Goal: Information Seeking & Learning: Find specific fact

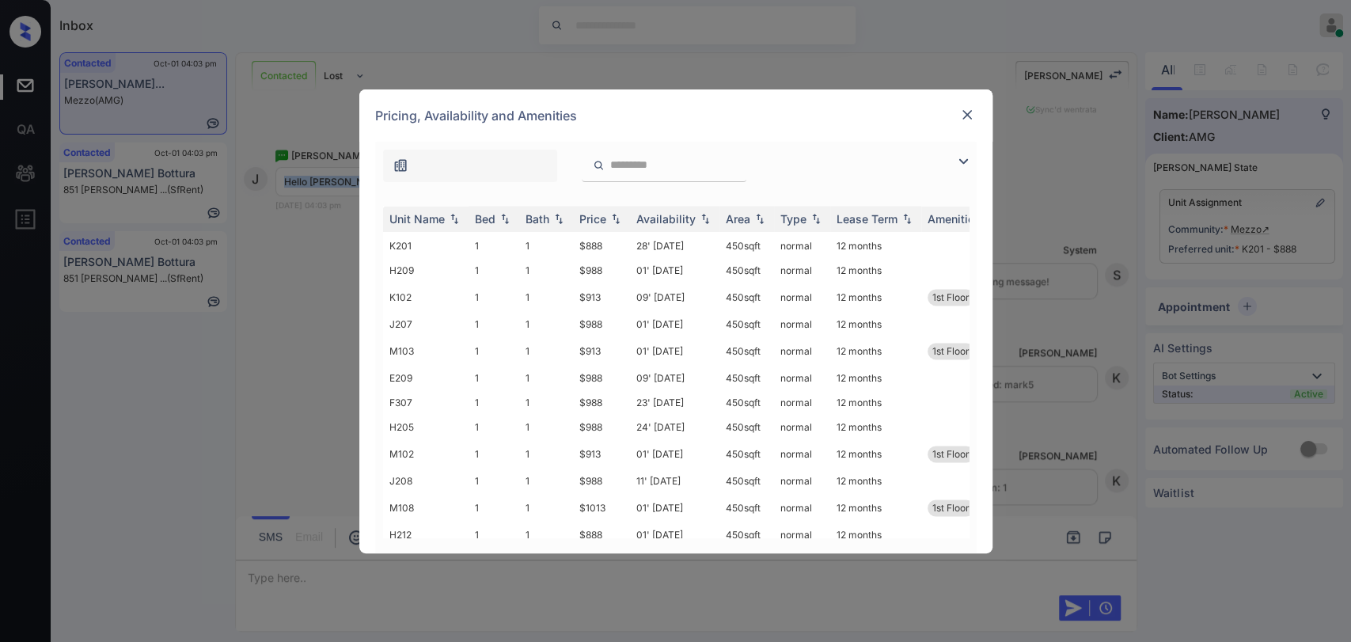
scroll to position [1741, 0]
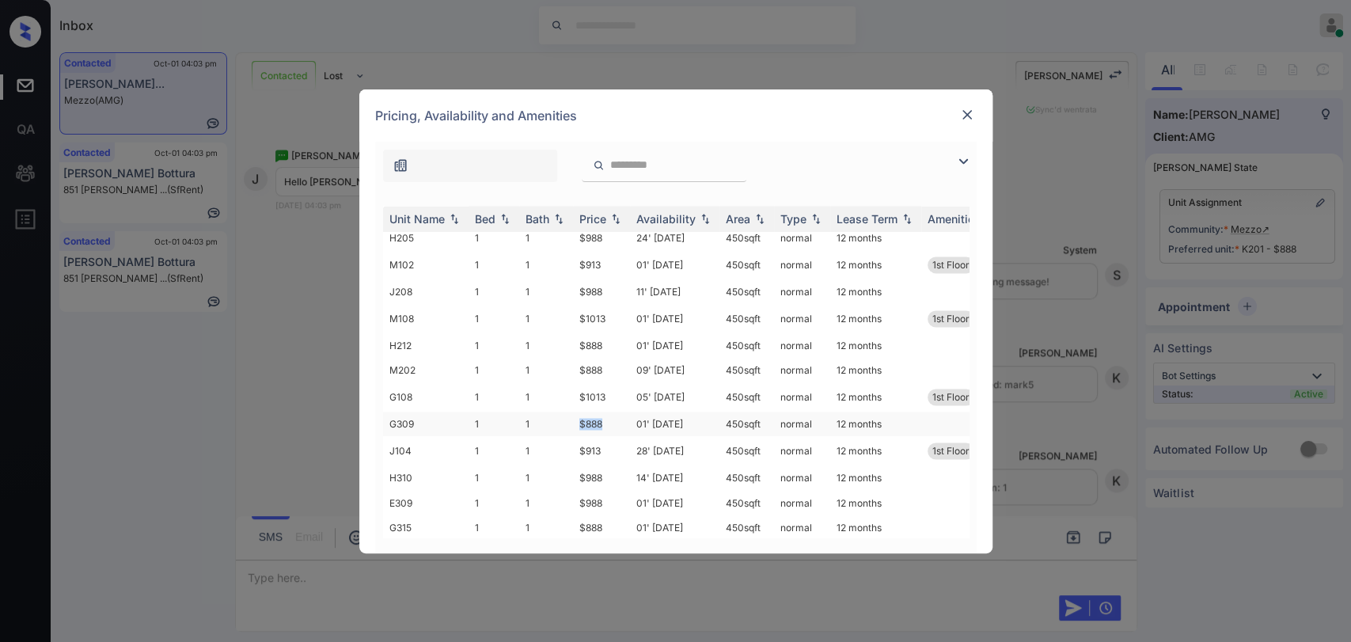
drag, startPoint x: 586, startPoint y: 384, endPoint x: 606, endPoint y: 386, distance: 19.9
click at [606, 412] on td "$888" at bounding box center [601, 424] width 57 height 25
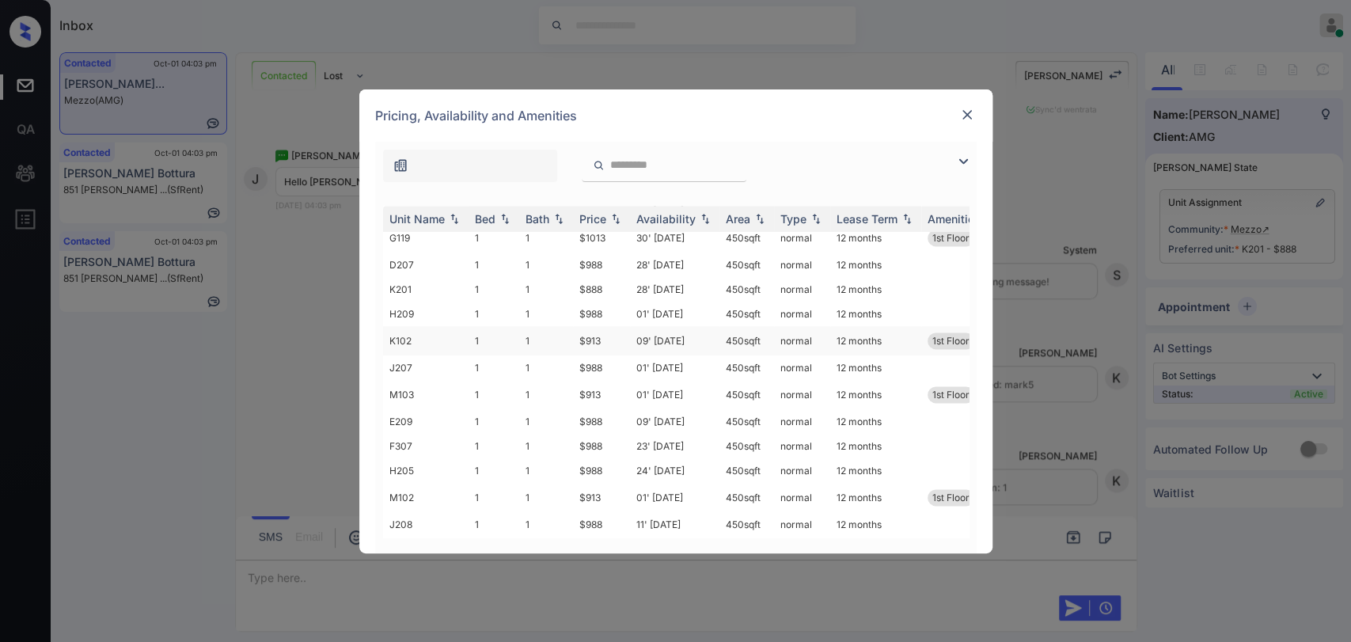
scroll to position [1478, 0]
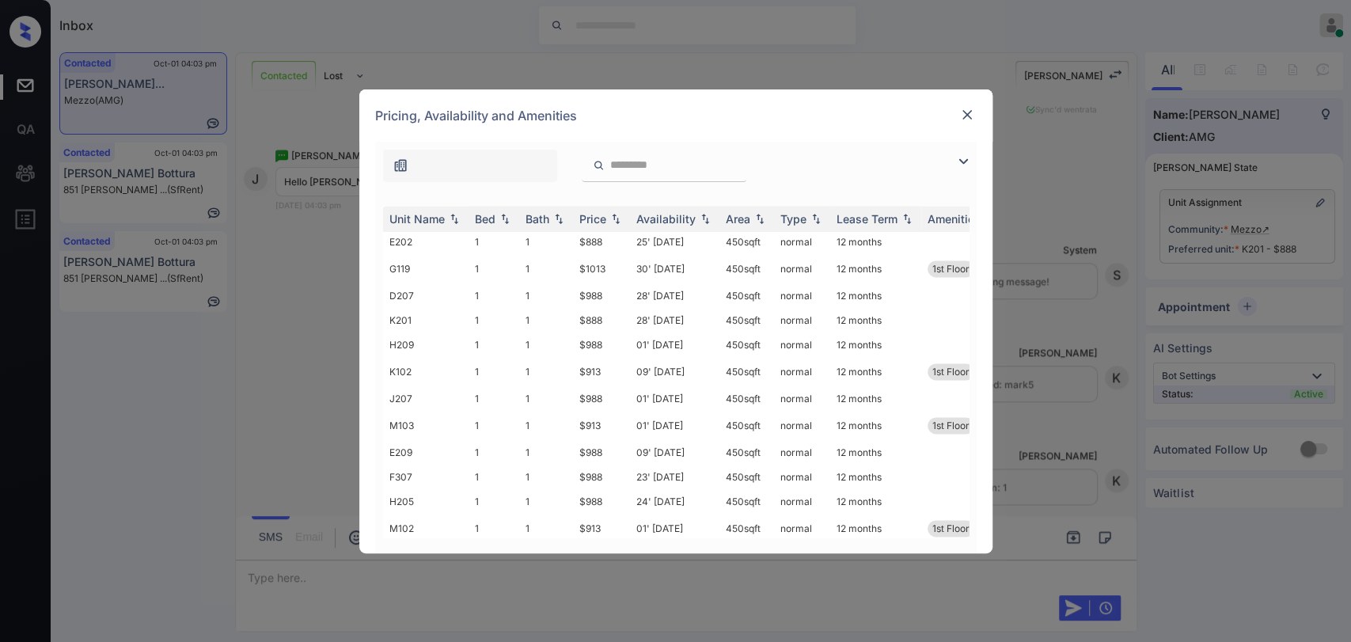
click at [963, 117] on img at bounding box center [967, 115] width 16 height 16
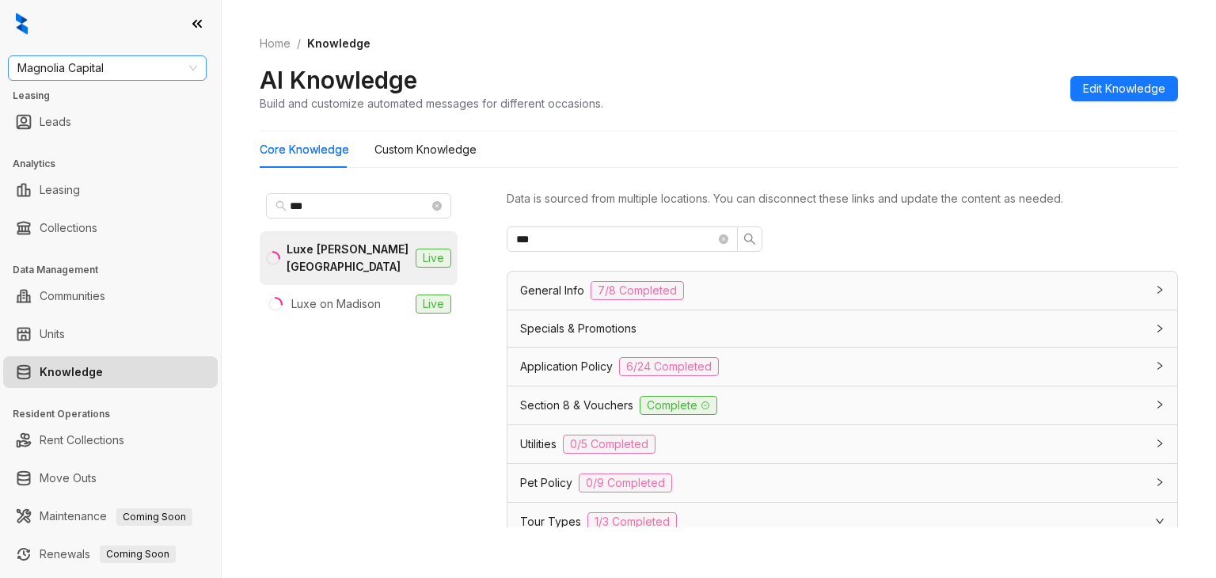
click at [110, 68] on span "Magnolia Capital" at bounding box center [107, 68] width 180 height 24
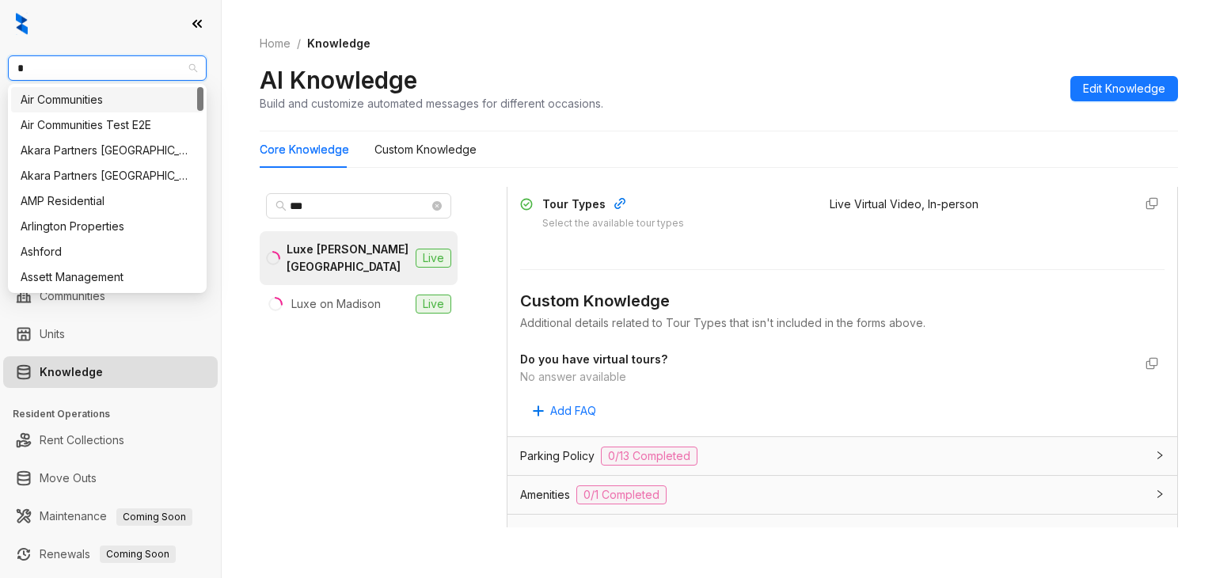
type input "**"
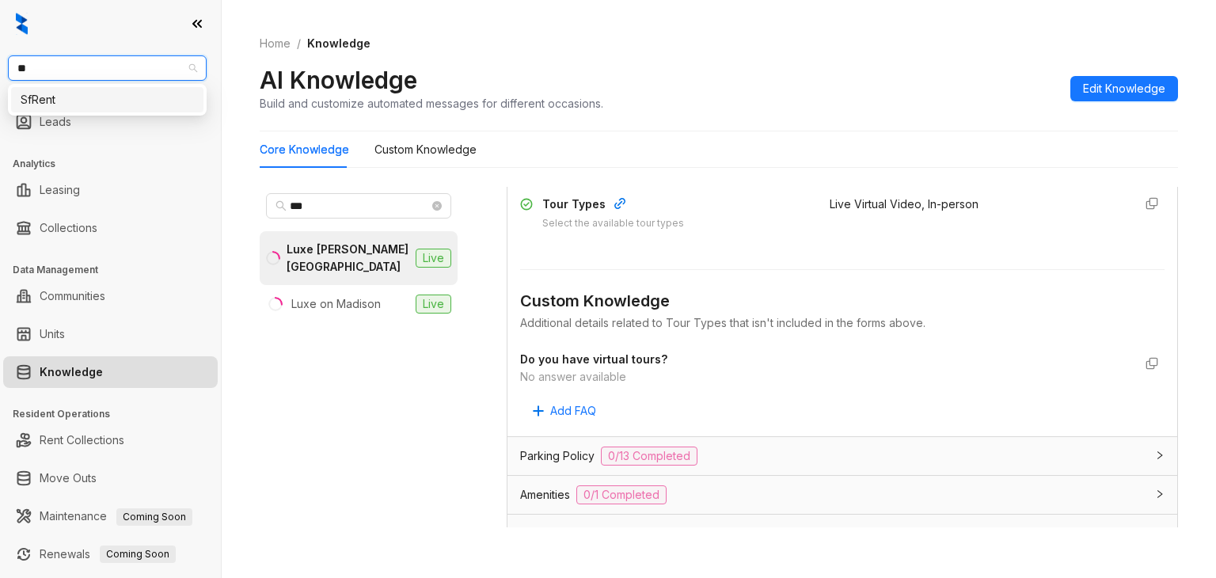
click at [82, 100] on div "SfRent" at bounding box center [107, 99] width 173 height 17
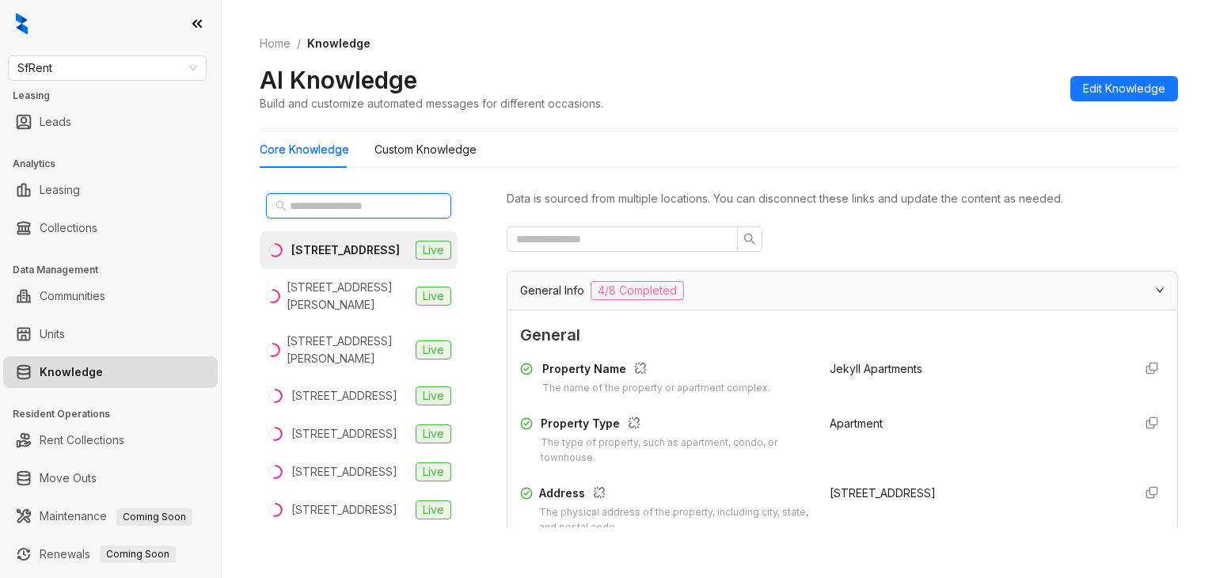
click at [317, 209] on input "text" at bounding box center [359, 205] width 139 height 17
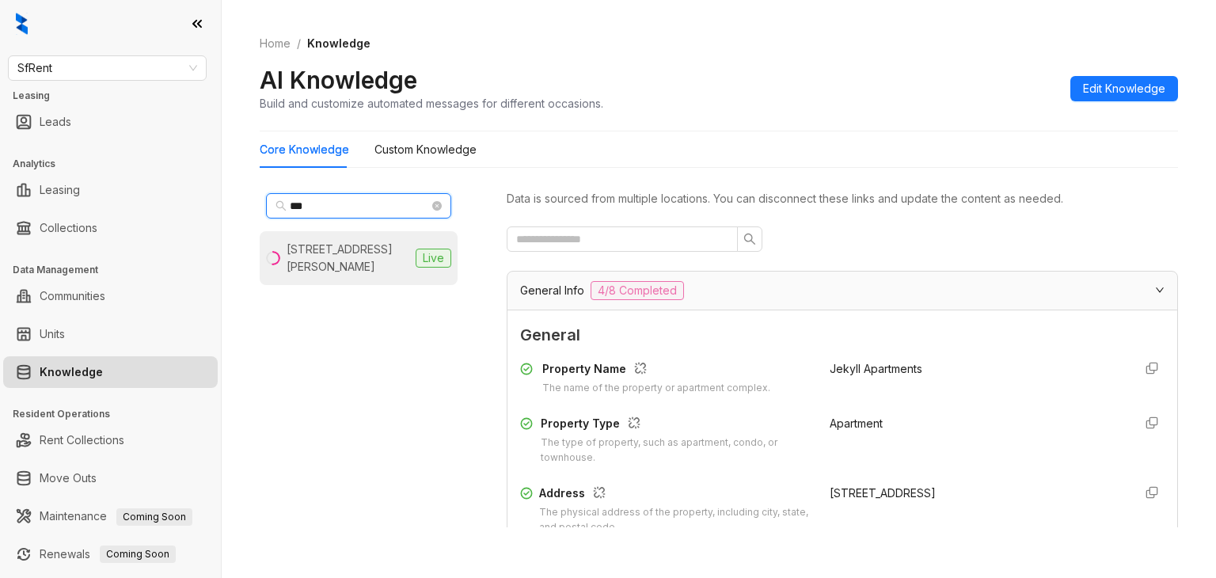
type input "***"
click at [326, 273] on div "851 O’Farrell St, San Francisco, CA" at bounding box center [348, 258] width 123 height 35
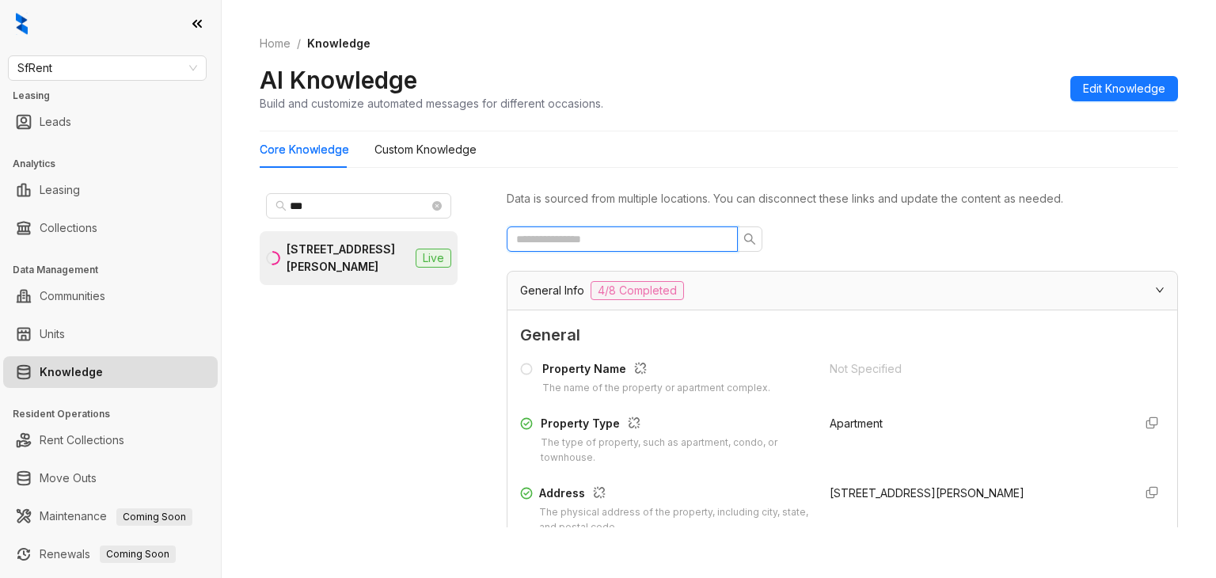
click at [641, 238] on input "text" at bounding box center [615, 238] width 199 height 17
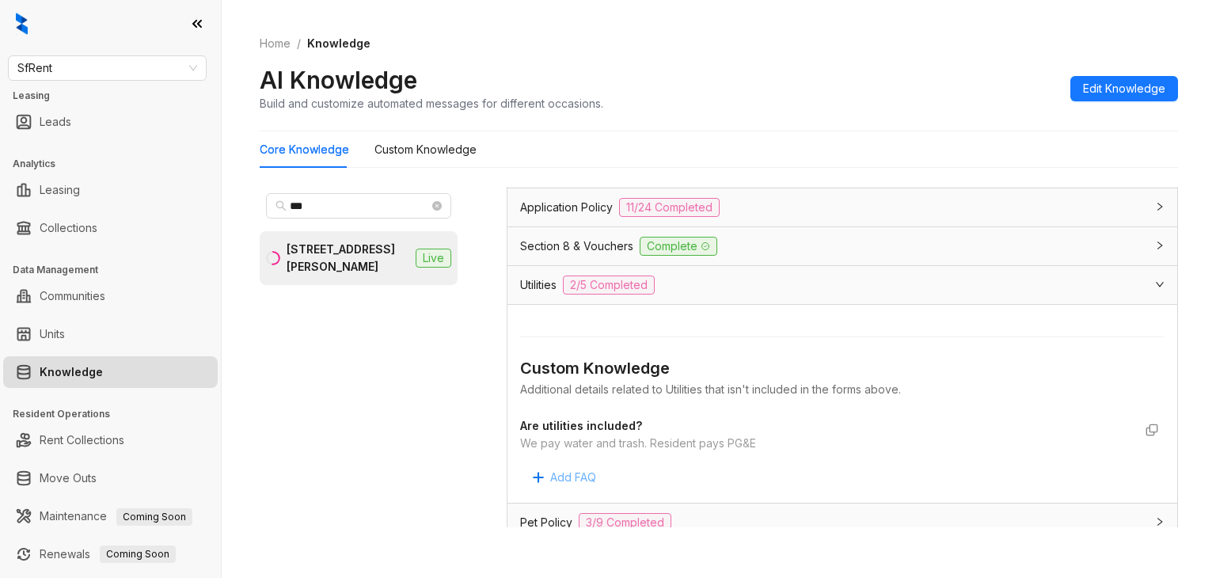
scroll to position [197, 0]
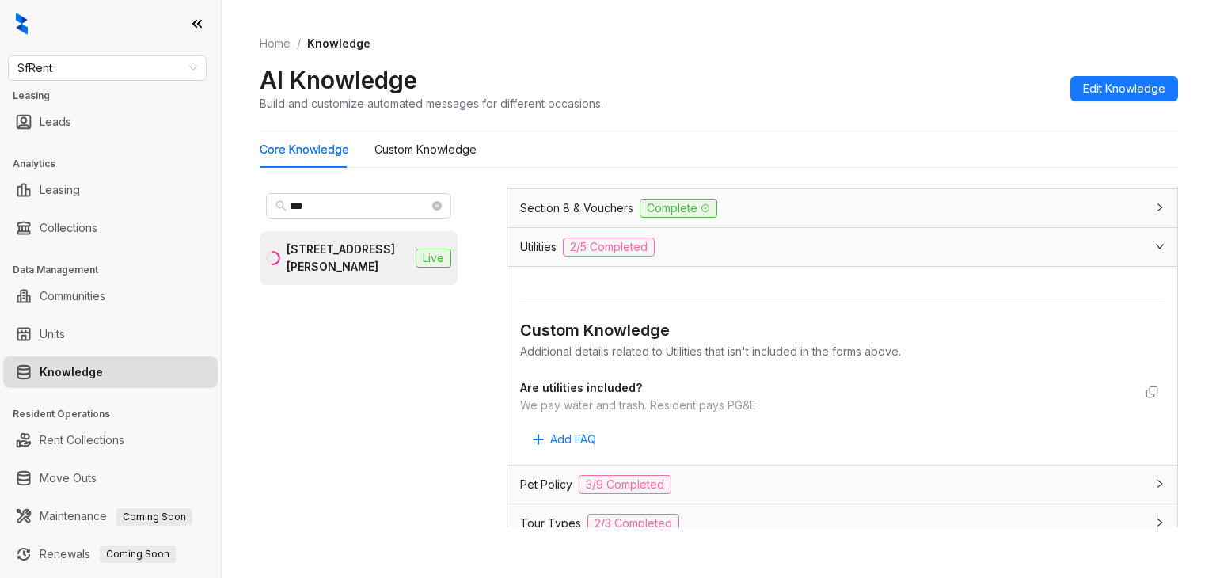
type input "***"
click at [558, 401] on div "We pay water and trash. Resident pays PG&E" at bounding box center [826, 405] width 613 height 17
copy div "We pay water and trash. Resident pays PG&E Add FAQ"
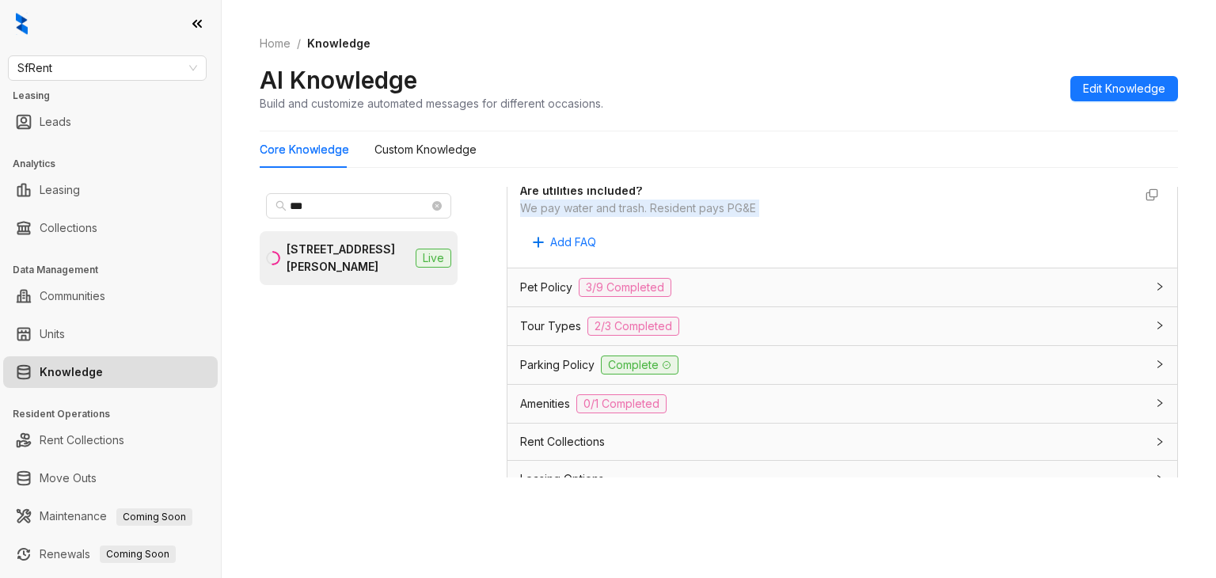
scroll to position [276, 0]
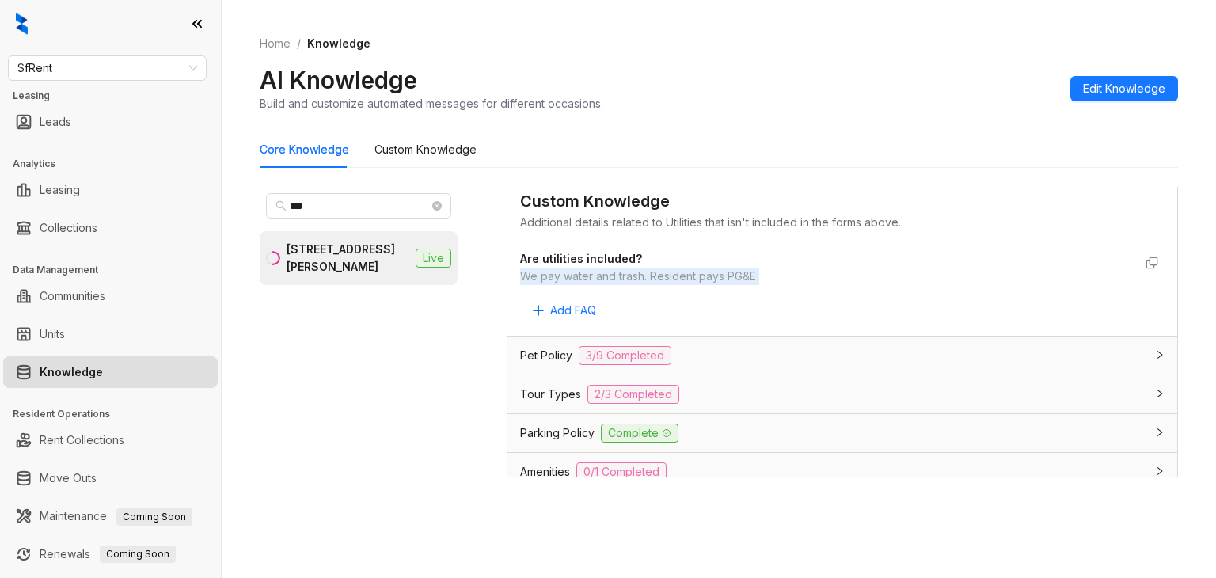
click at [596, 280] on div "We pay water and trash. Resident pays PG&E" at bounding box center [826, 276] width 613 height 17
drag, startPoint x: 524, startPoint y: 272, endPoint x: 574, endPoint y: 273, distance: 49.9
click at [574, 273] on div "We pay water and trash. Resident pays PG&E" at bounding box center [826, 276] width 613 height 17
click at [589, 273] on div "We pay water and trash. Resident pays PG&E" at bounding box center [826, 276] width 613 height 17
drag, startPoint x: 566, startPoint y: 269, endPoint x: 761, endPoint y: 271, distance: 194.7
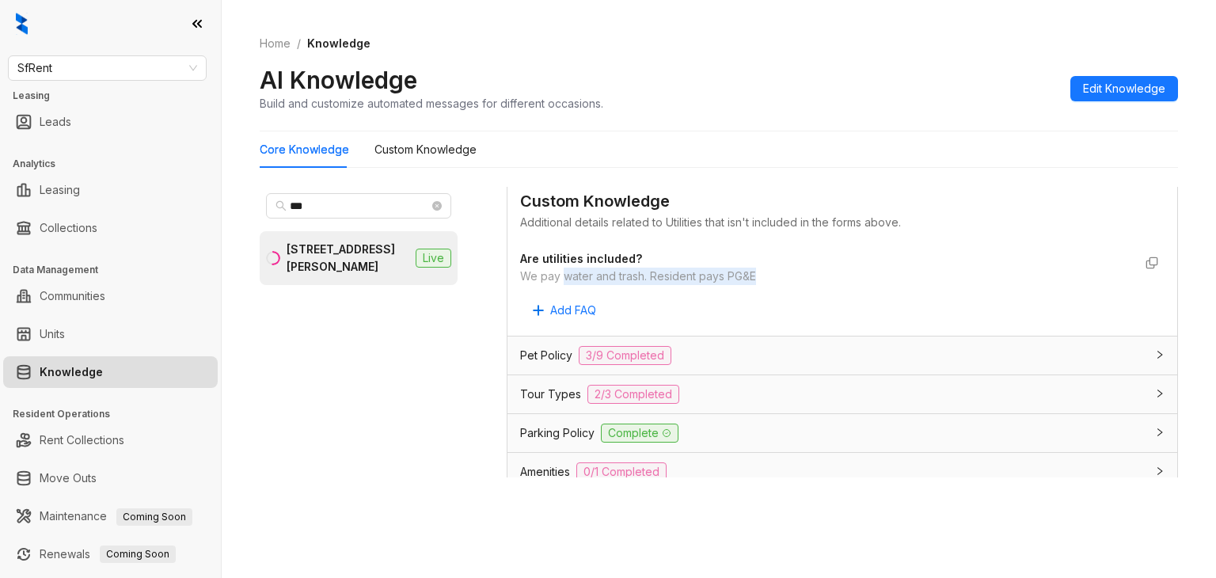
click at [761, 271] on div "We pay water and trash. Resident pays PG&E" at bounding box center [826, 276] width 613 height 17
copy div "water and trash. Resident pays PG&E"
